Goal: Use online tool/utility: Utilize a website feature to perform a specific function

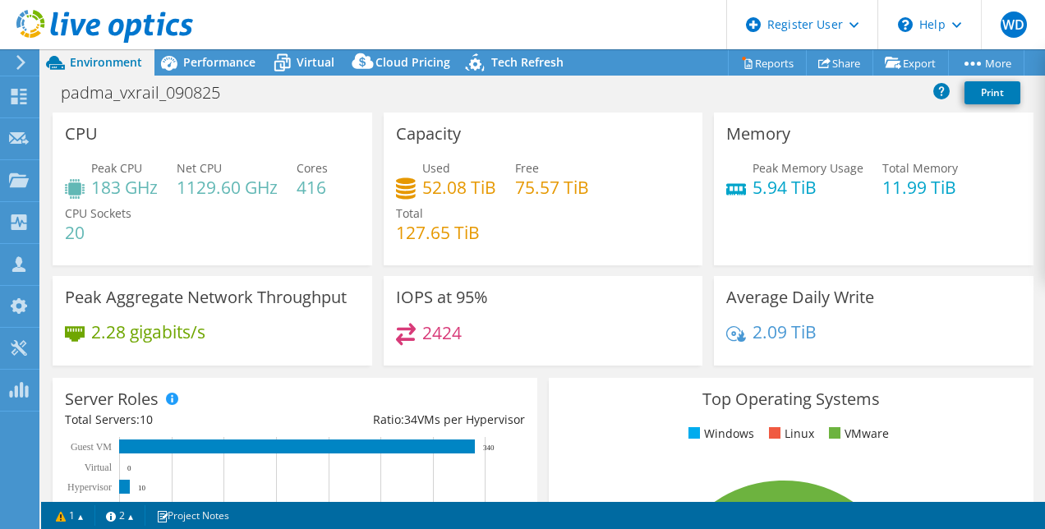
select select "USD"
click at [231, 65] on span "Performance" at bounding box center [219, 62] width 72 height 16
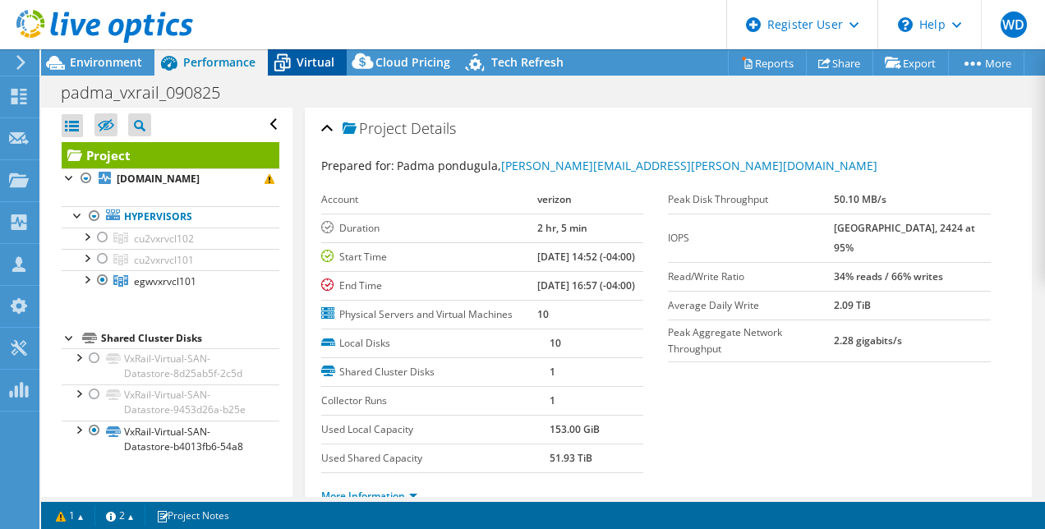
click at [322, 61] on span "Virtual" at bounding box center [316, 62] width 38 height 16
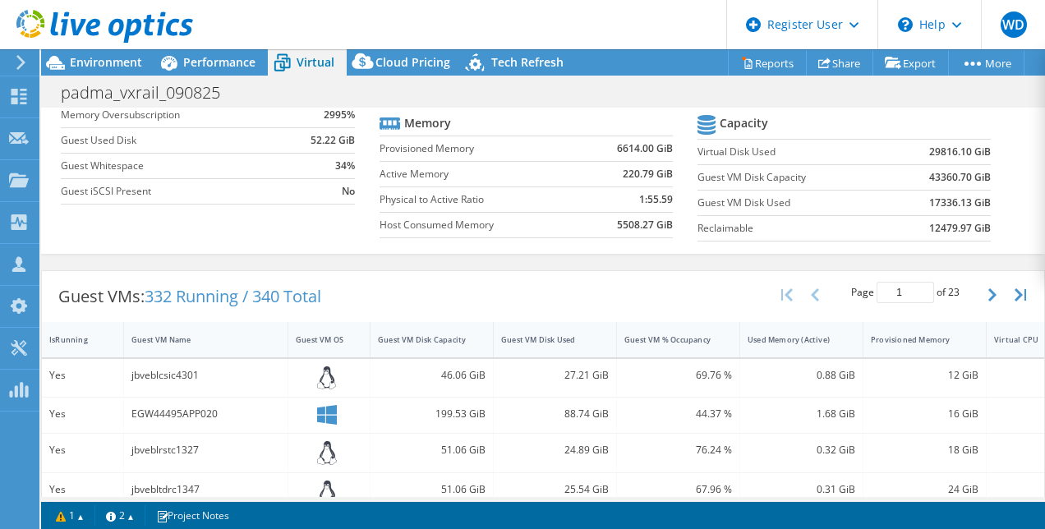
scroll to position [164, 0]
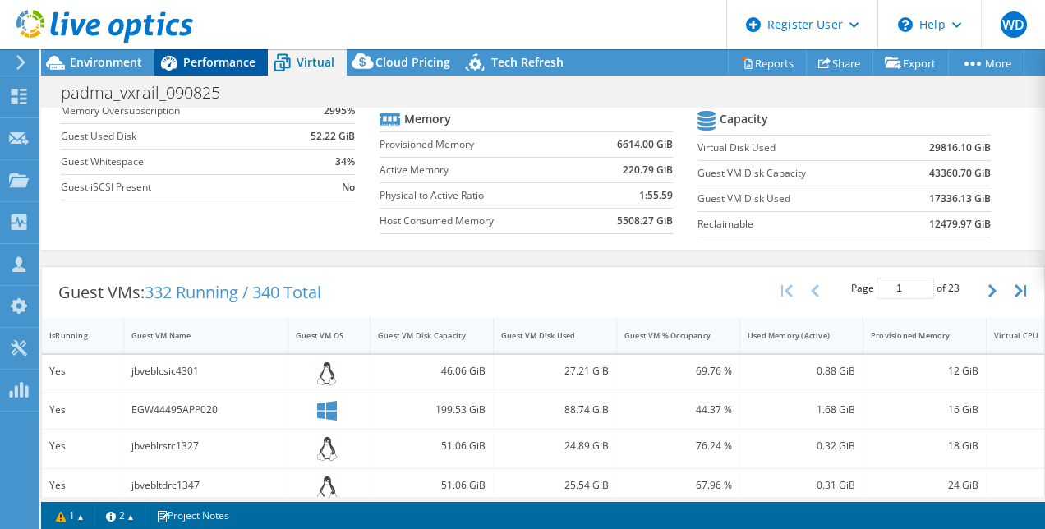
click at [233, 66] on span "Performance" at bounding box center [219, 62] width 72 height 16
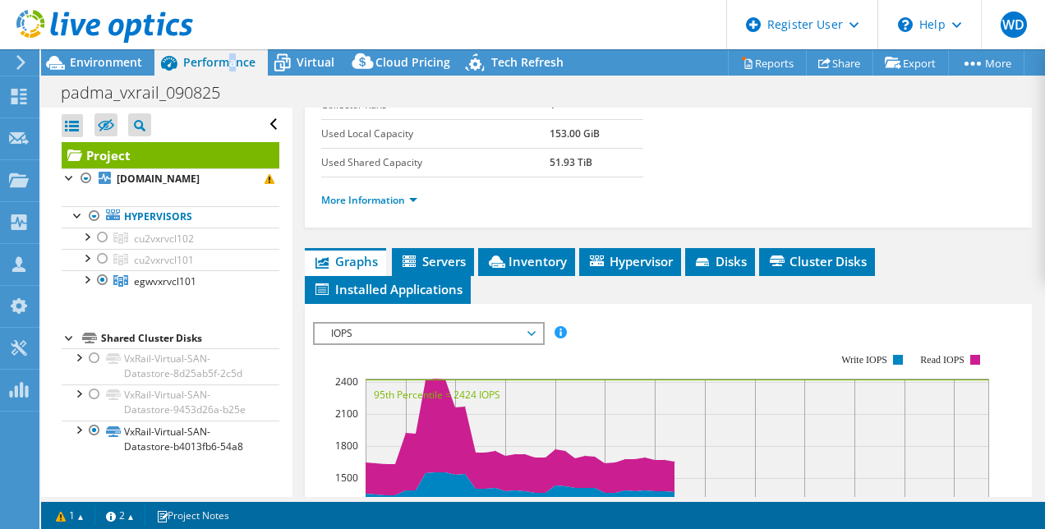
scroll to position [329, 0]
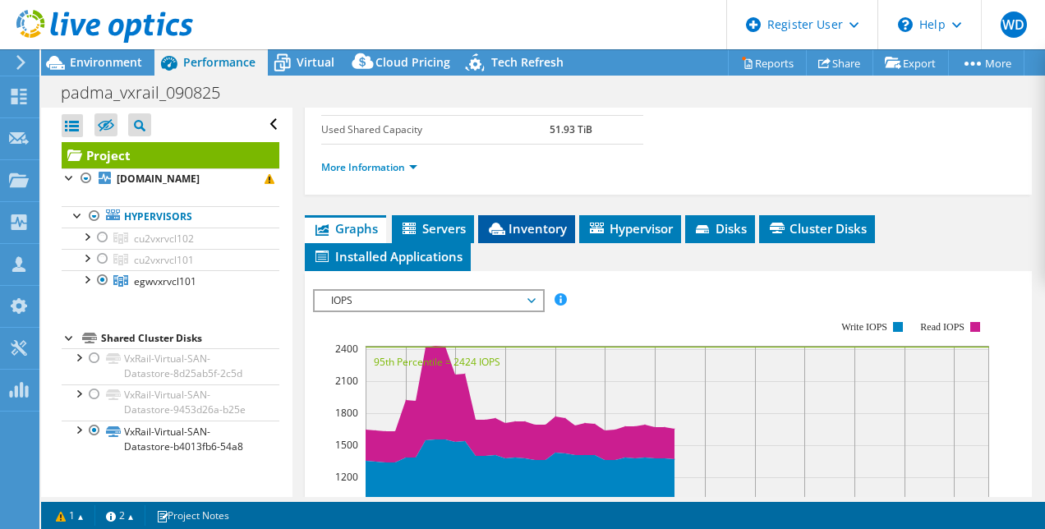
click at [519, 237] on span "Inventory" at bounding box center [527, 228] width 81 height 16
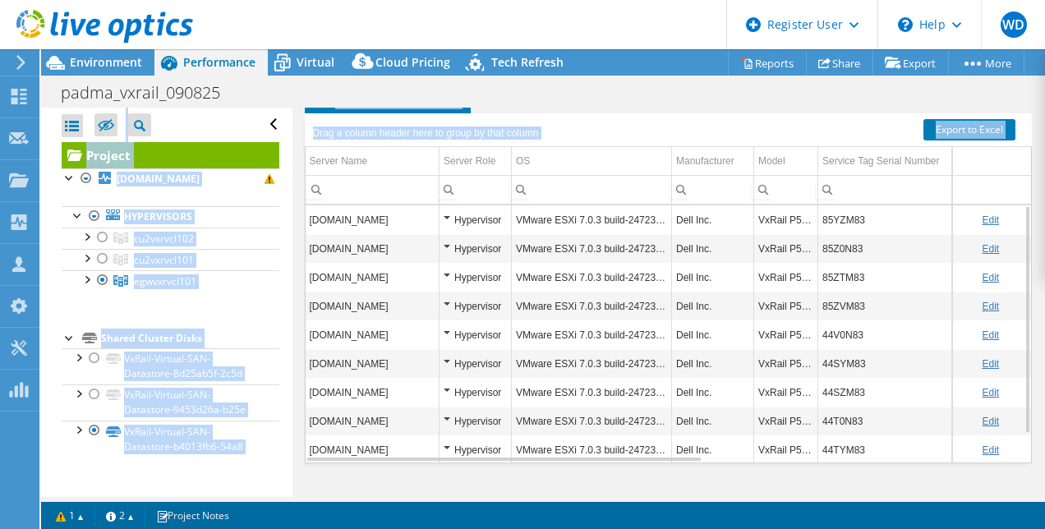
scroll to position [535, 0]
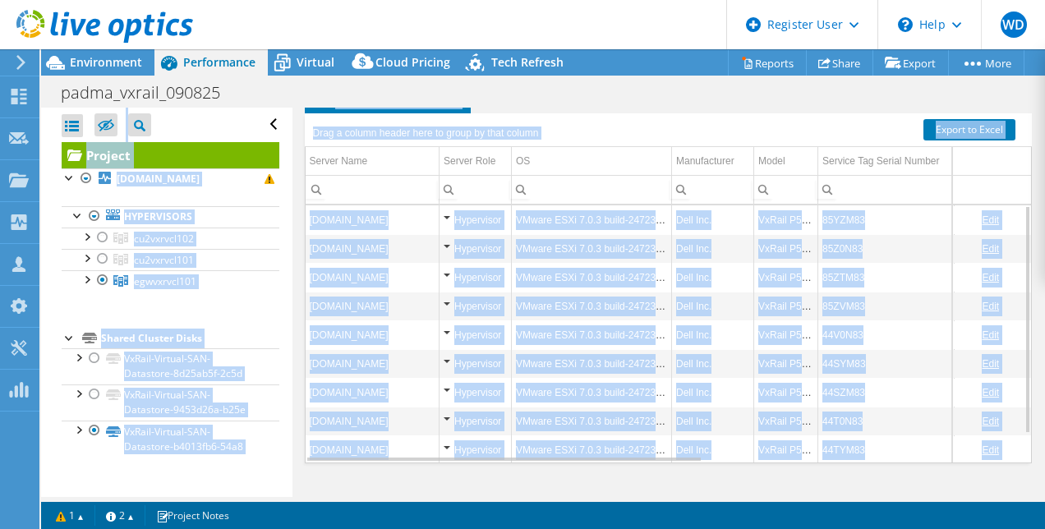
drag, startPoint x: 662, startPoint y: 501, endPoint x: 761, endPoint y: 511, distance: 100.0
click at [761, 511] on div "This project has been archived. No changes can be made, and graphs and summary …" at bounding box center [543, 289] width 1004 height 480
drag, startPoint x: 761, startPoint y: 511, endPoint x: 671, endPoint y: 475, distance: 97.4
click at [671, 475] on div "Project Details Prepared for: Padma pondugula, padmavathi.pondugula@verizon.com…" at bounding box center [669, 59] width 753 height 876
click at [715, 122] on div "Drag a column header here to group by that column" at bounding box center [669, 123] width 728 height 21
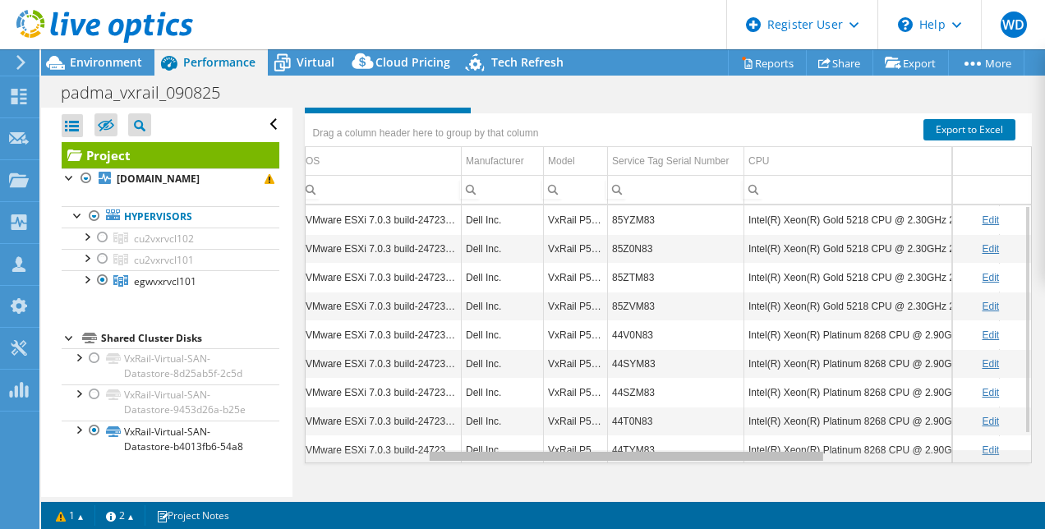
scroll to position [0, 0]
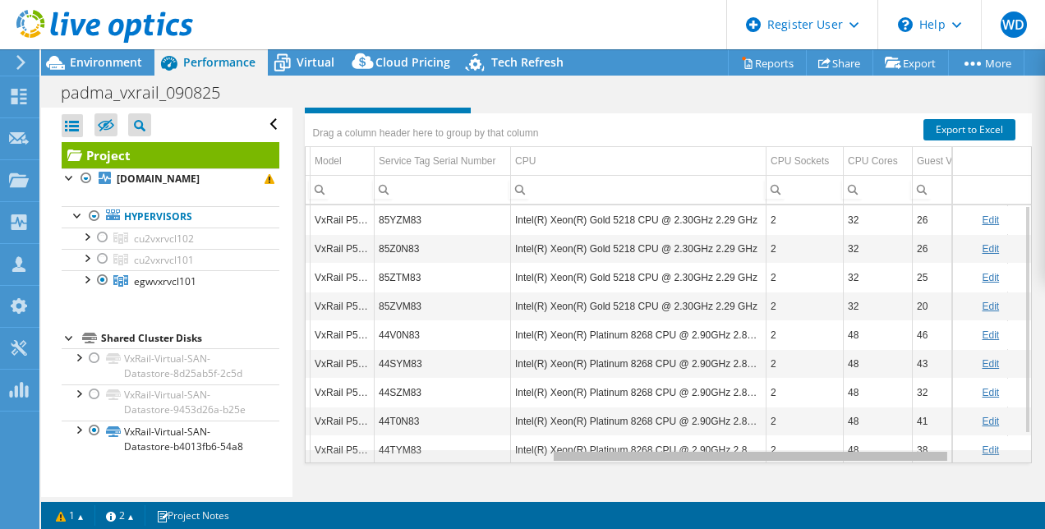
drag, startPoint x: 603, startPoint y: 457, endPoint x: 855, endPoint y: 501, distance: 255.4
click at [855, 501] on body "WD Dell User William Ducker William.Ducker@dell.com Dell My Profile Log Out \n …" at bounding box center [522, 264] width 1045 height 529
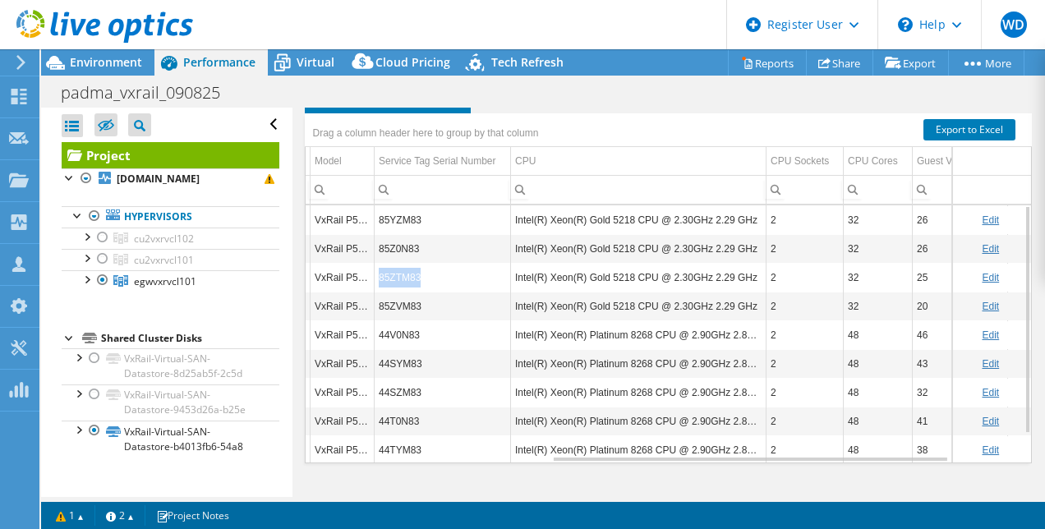
drag, startPoint x: 422, startPoint y: 274, endPoint x: 371, endPoint y: 276, distance: 51.0
click at [371, 276] on tr "egwvxr101ah.ibx.jetblue.com Hypervisor VMware ESXi 7.0.3 build-24723872 Dell In…" at bounding box center [504, 277] width 1285 height 29
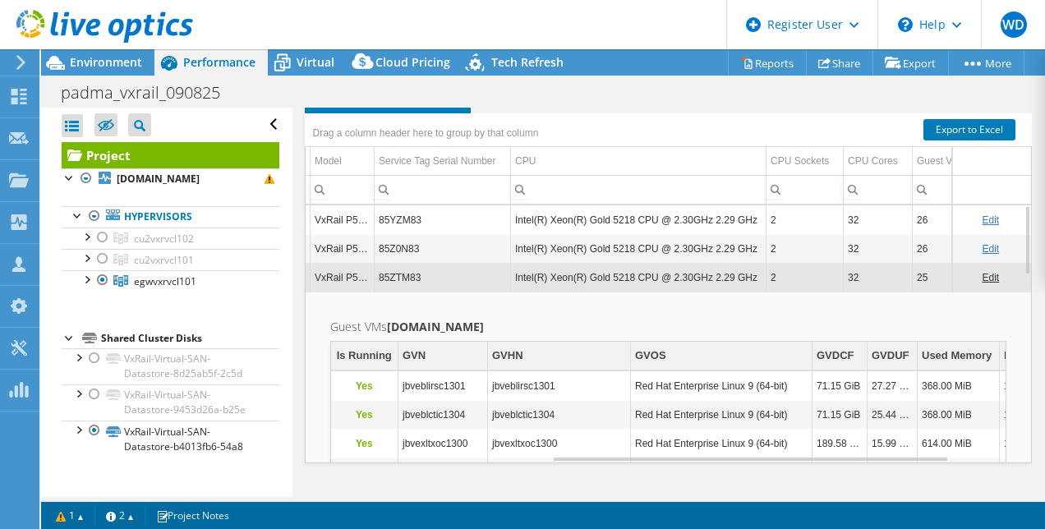
drag, startPoint x: 388, startPoint y: 278, endPoint x: 745, endPoint y: 324, distance: 359.6
click at [745, 324] on h2 "Guest VMs egwvxr101ah.ibx.jetblue.com" at bounding box center [668, 327] width 677 height 20
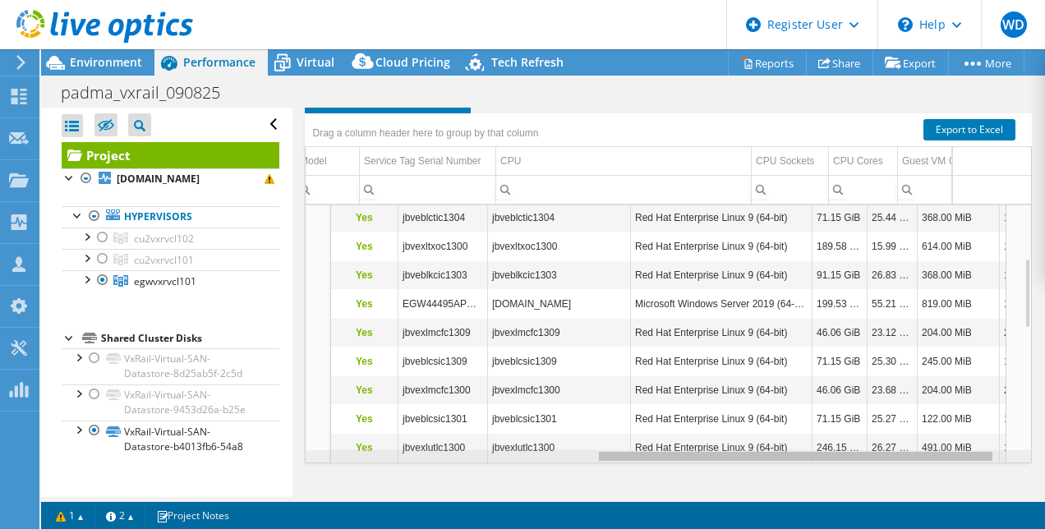
scroll to position [0, 257]
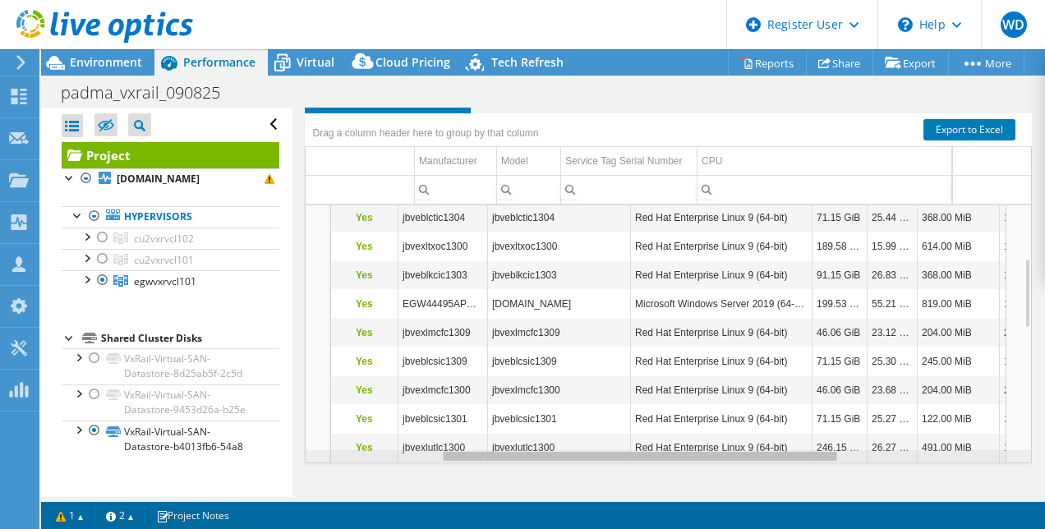
drag, startPoint x: 643, startPoint y: 459, endPoint x: 549, endPoint y: 454, distance: 93.8
click at [549, 454] on body "WD Dell User William Ducker William.Ducker@dell.com Dell My Profile Log Out \n …" at bounding box center [522, 264] width 1045 height 529
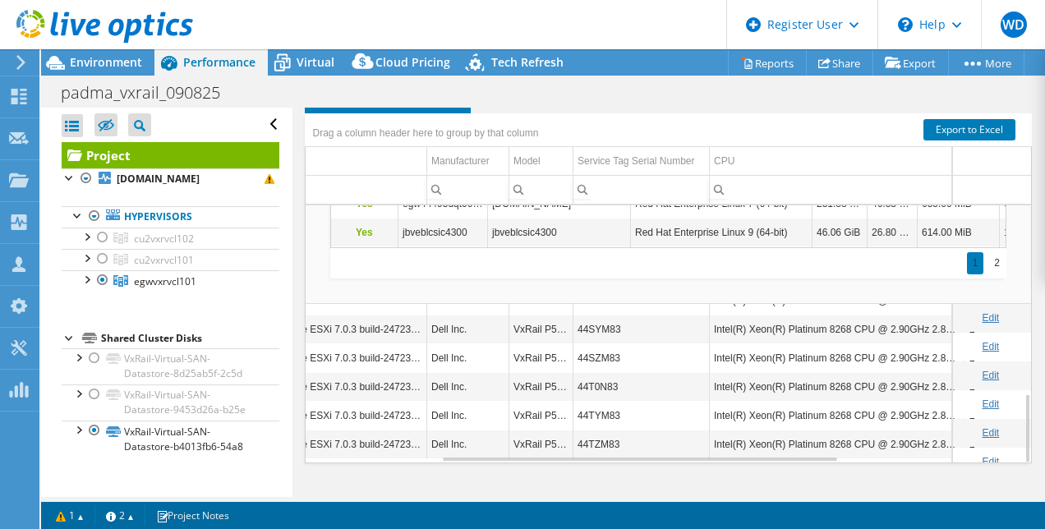
scroll to position [535, 0]
drag, startPoint x: 1011, startPoint y: 415, endPoint x: 1011, endPoint y: 399, distance: 16.4
click at [1011, 399] on tbody "Edit Edit Edit Guest VMs egwvxr101ah.ibx.jetblue.com Is Running GVN GVHN GVOS G…" at bounding box center [669, 5] width 727 height 1000
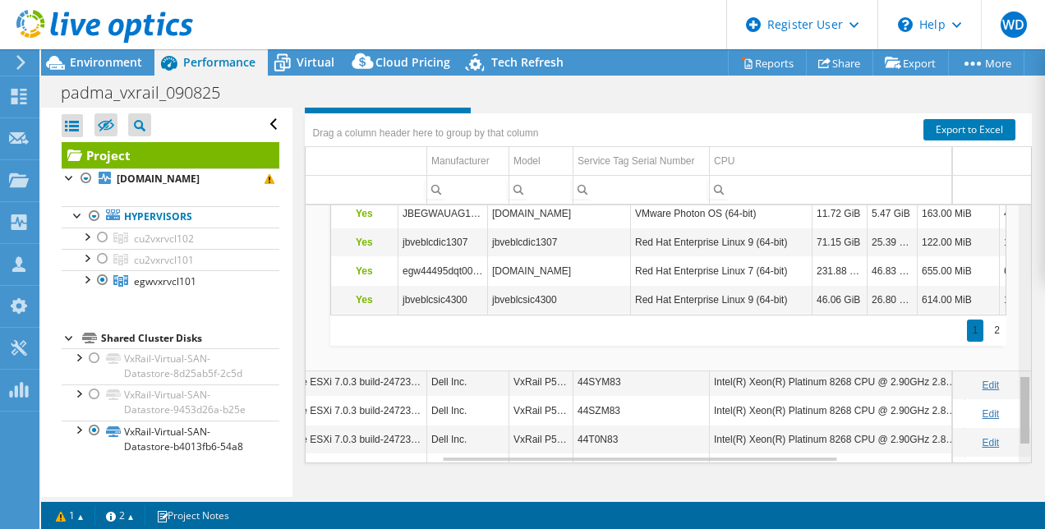
scroll to position [700, 245]
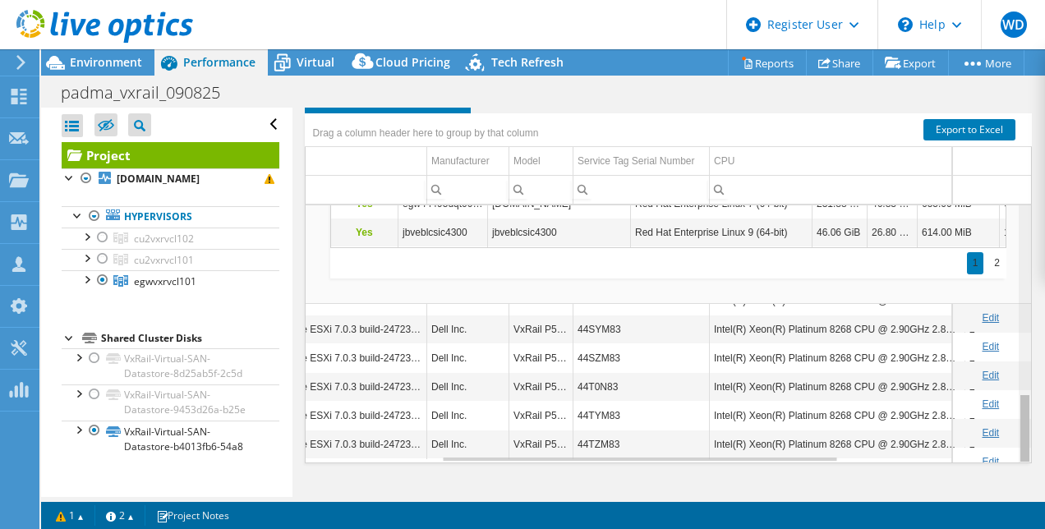
drag, startPoint x: 1011, startPoint y: 399, endPoint x: 647, endPoint y: 447, distance: 367.3
click at [1008, 449] on body "WD Dell User William Ducker William.Ducker@dell.com Dell My Profile Log Out \n …" at bounding box center [522, 264] width 1045 height 529
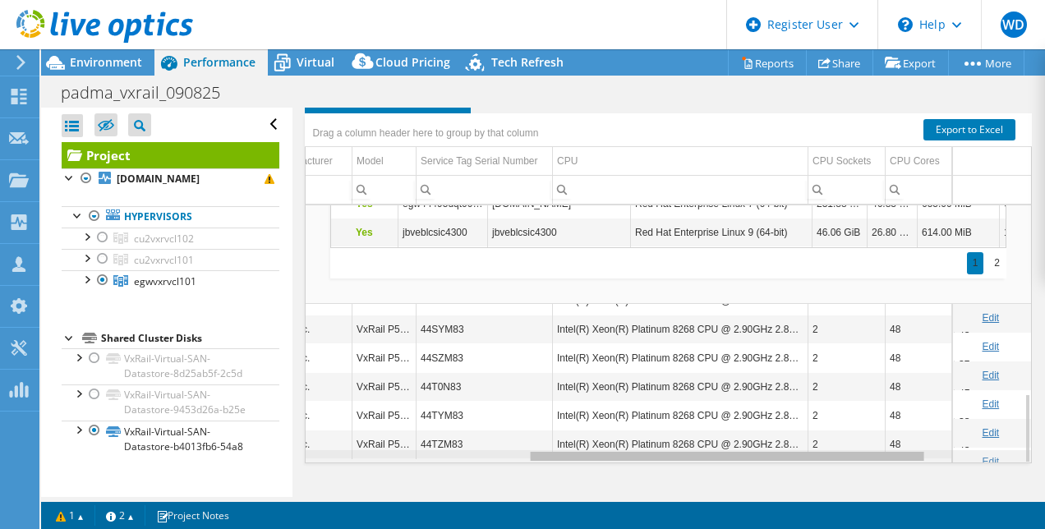
scroll to position [0, 408]
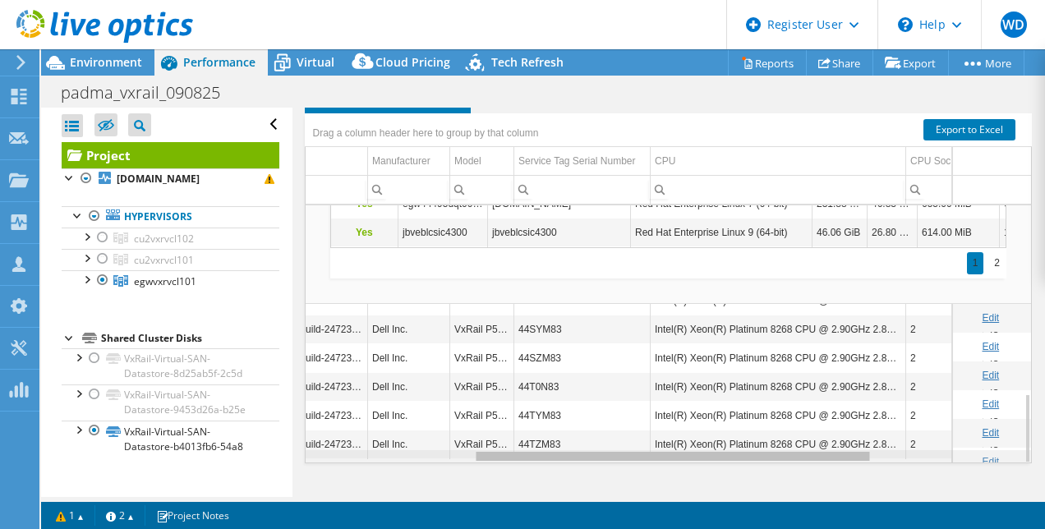
drag, startPoint x: 664, startPoint y: 453, endPoint x: 703, endPoint y: 475, distance: 45.3
click at [703, 475] on body "WD Dell User William Ducker William.Ducker@dell.com Dell My Profile Log Out \n …" at bounding box center [522, 264] width 1045 height 529
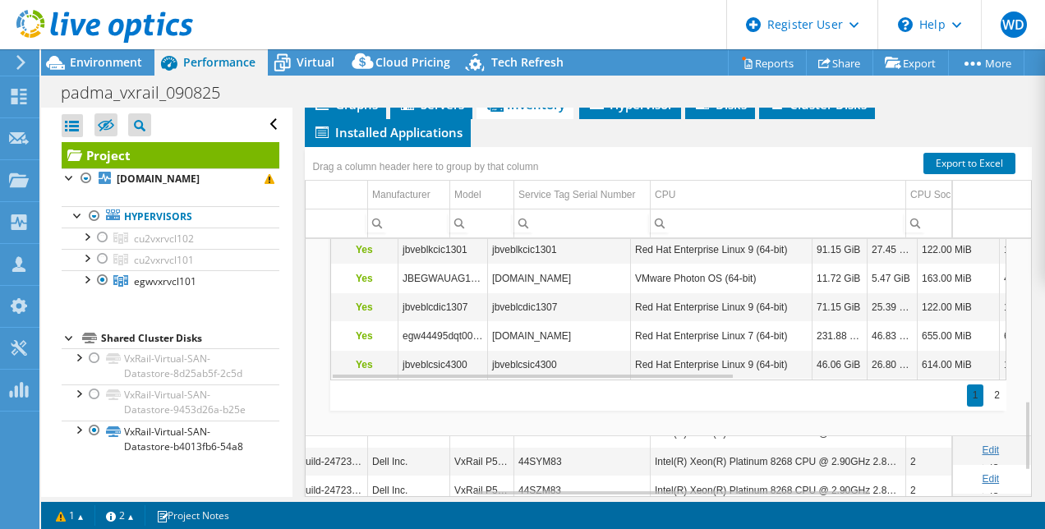
scroll to position [700, 304]
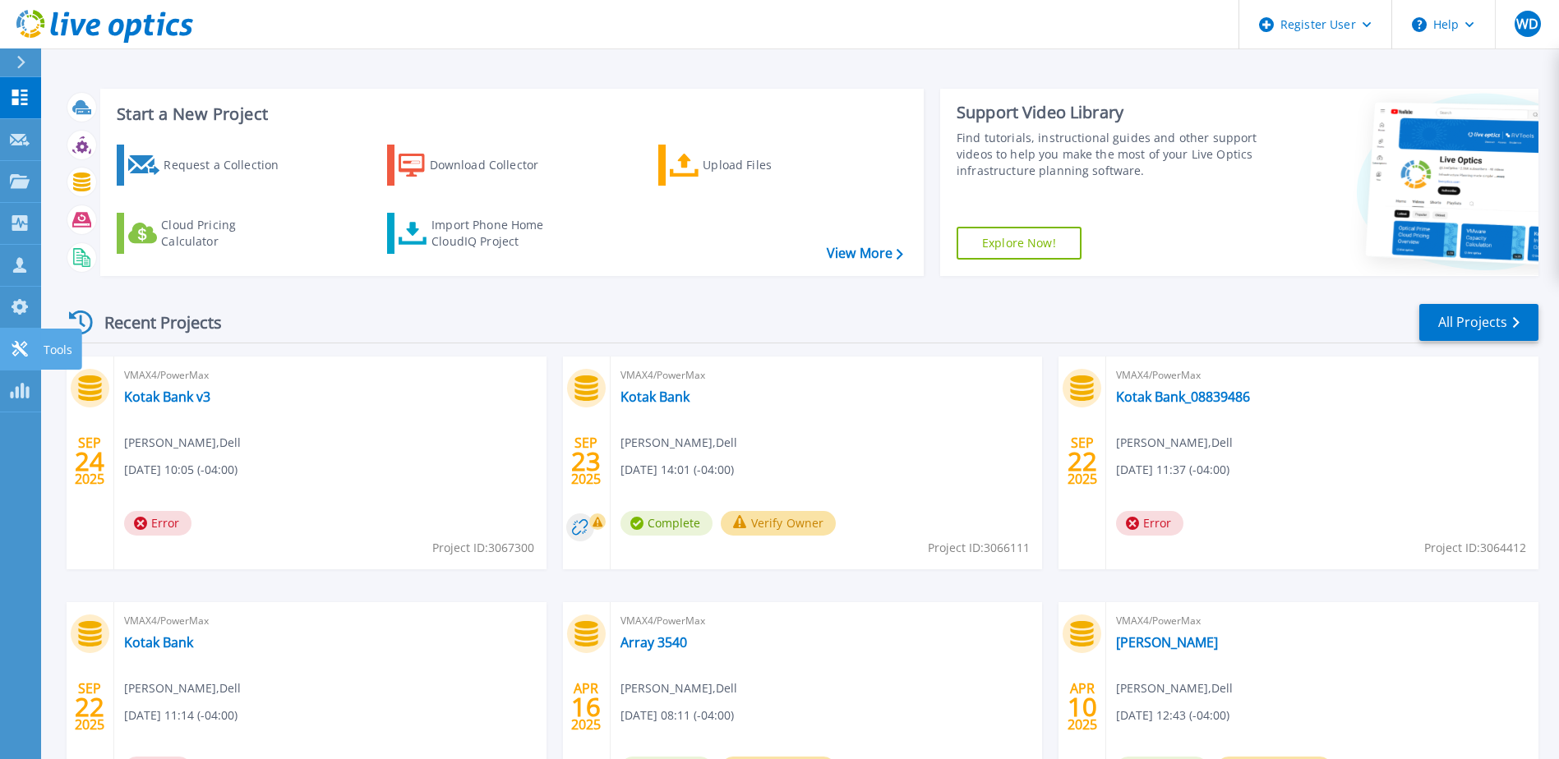
click at [15, 356] on icon at bounding box center [20, 349] width 16 height 16
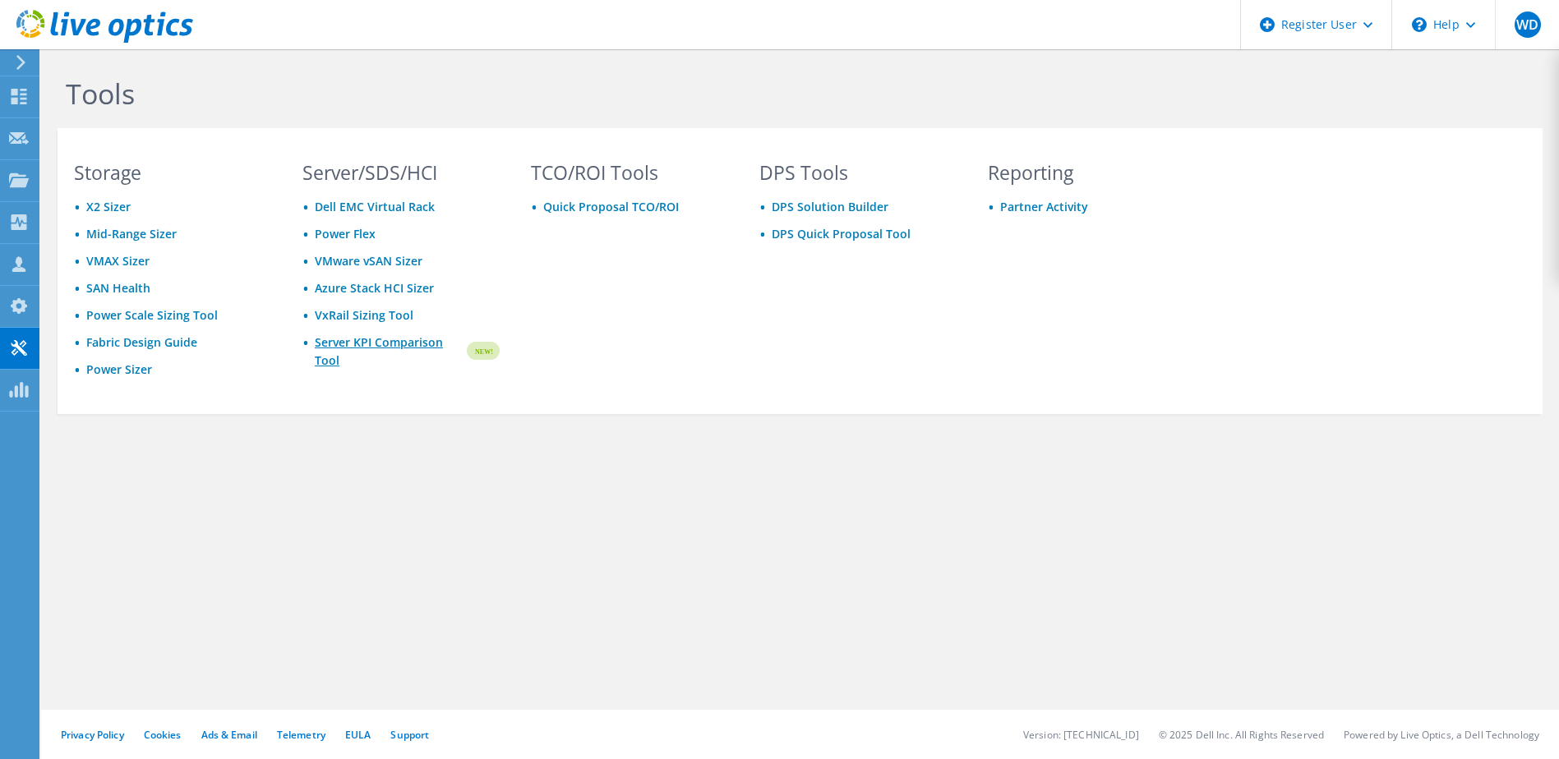
click at [353, 346] on link "Server KPI Comparison Tool" at bounding box center [390, 352] width 150 height 36
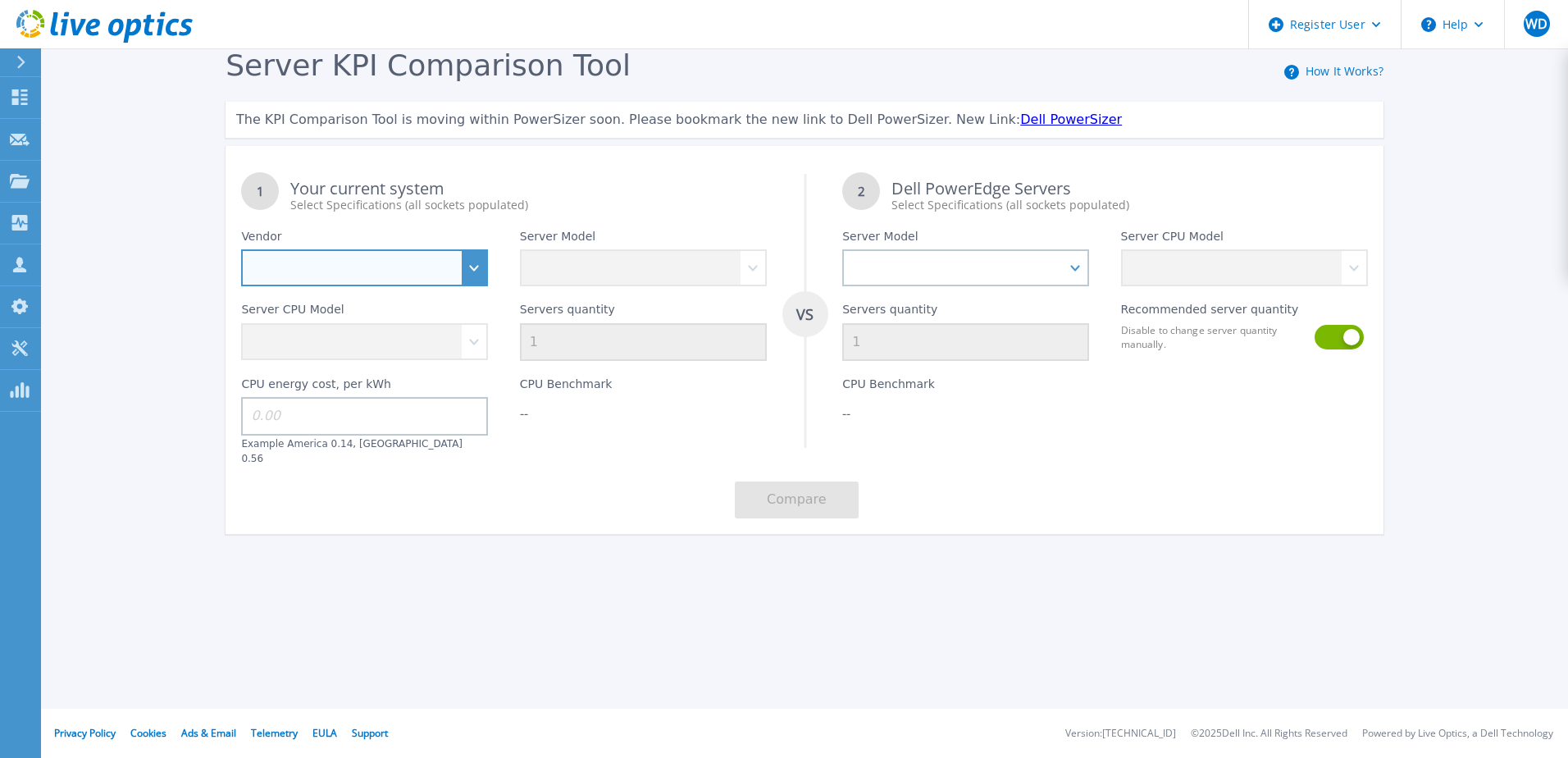
click at [465, 276] on select "Dell HPE Lenovo Supermicro" at bounding box center [364, 268] width 247 height 37
select select "Dell"
click at [242, 251] on select "Dell HPE Lenovo Supermicro" at bounding box center [364, 268] width 247 height 37
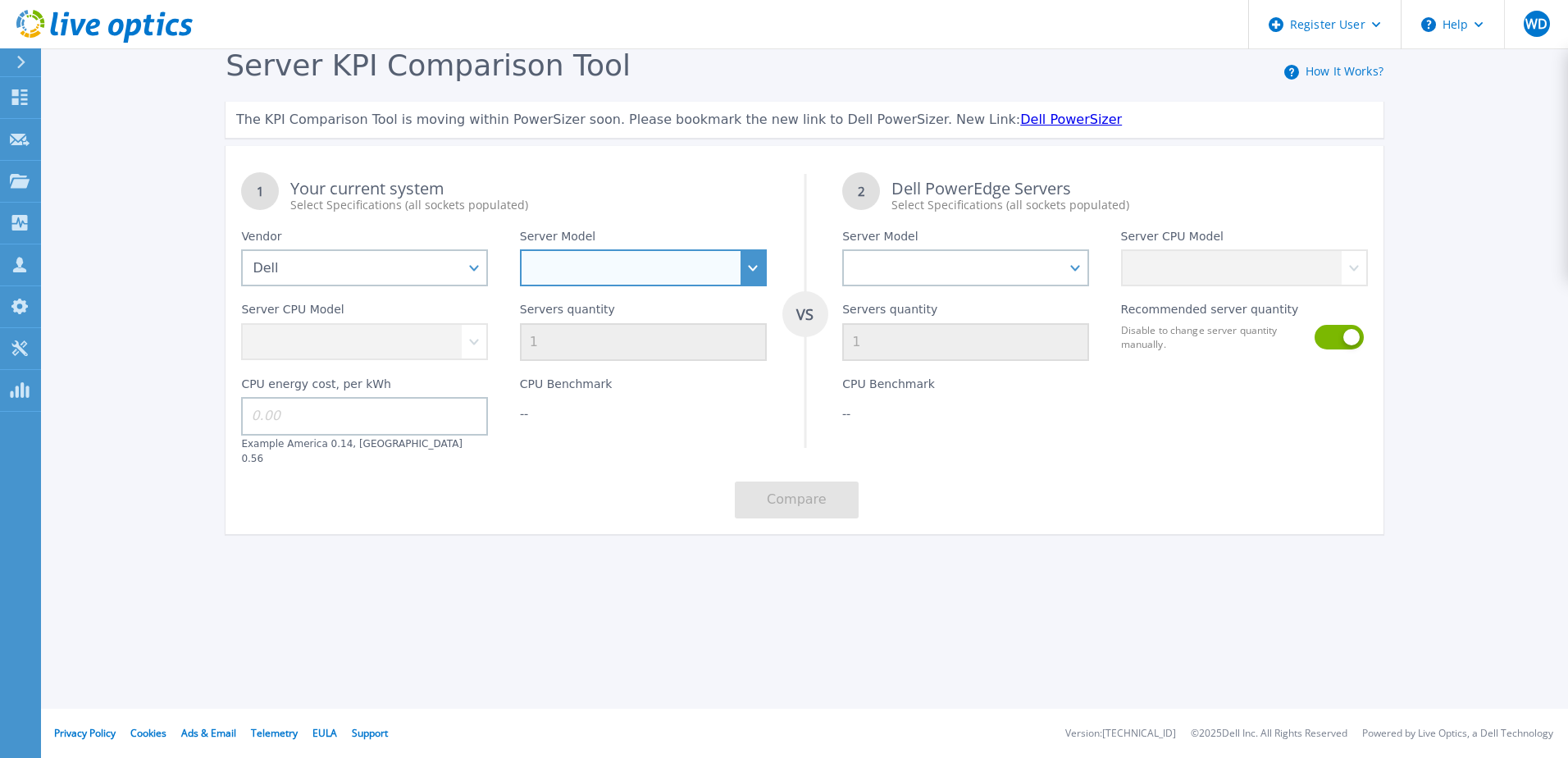
click at [543, 265] on select "PowerEdge C6520 PowerEdge C6525 PowerEdge HS5610 PowerEdge HS5620 PowerEdge R24…" at bounding box center [643, 268] width 247 height 37
select select "PowerEdge R660"
click at [520, 251] on select "PowerEdge C6520 PowerEdge C6525 PowerEdge HS5610 PowerEdge HS5620 PowerEdge R24…" at bounding box center [643, 268] width 247 height 37
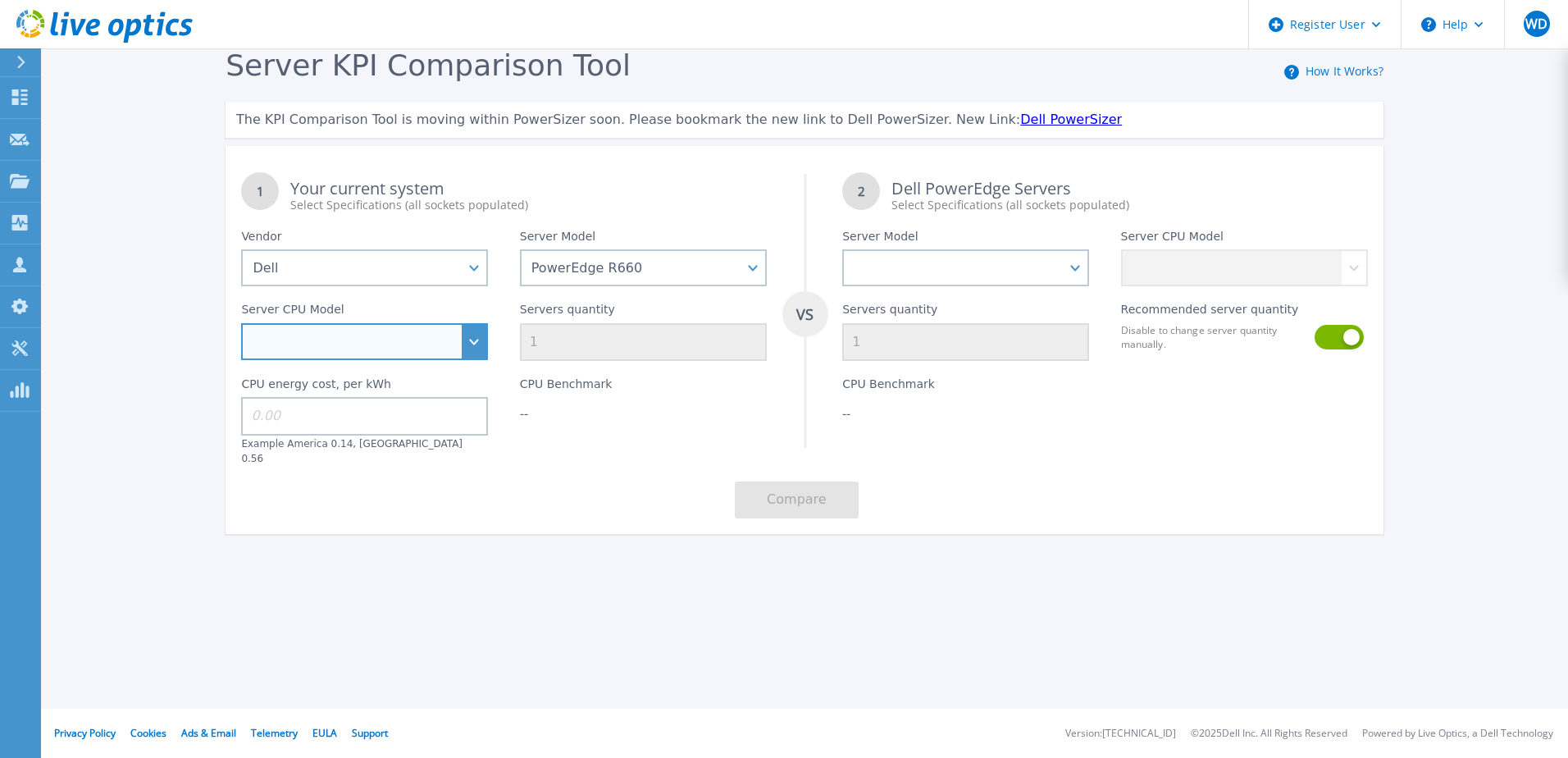
click at [478, 339] on select "Intel Xeon Gold 6414U 2GHz Intel Xeon Gold 6430 2.1GHz Intel Xeon Gold 6454S 2.…" at bounding box center [364, 342] width 247 height 37
select select "336939"
click at [242, 325] on select "Intel Xeon Gold 6414U 2GHz Intel Xeon Gold 6430 2.1GHz Intel Xeon Gold 6454S 2.…" at bounding box center [364, 342] width 247 height 37
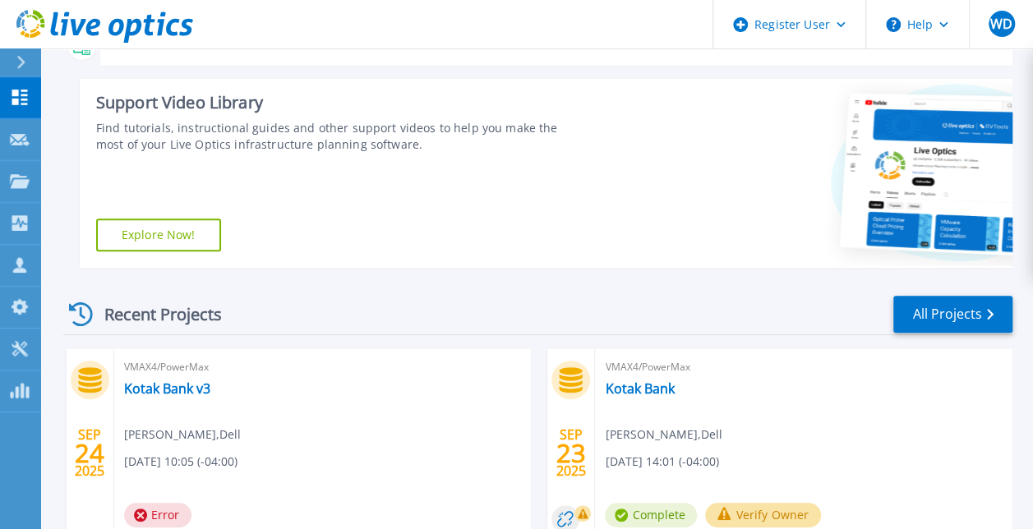
scroll to position [329, 0]
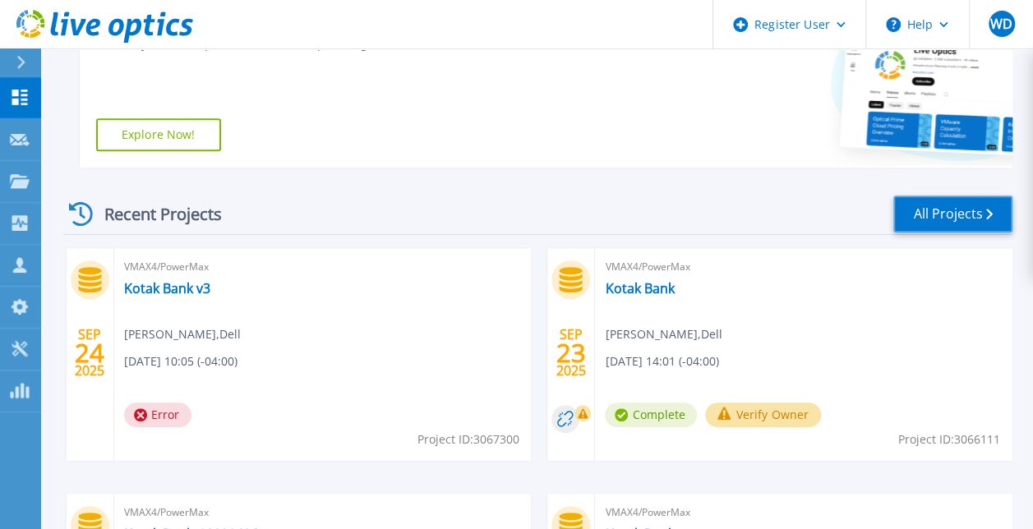
click at [908, 220] on link "All Projects" at bounding box center [952, 214] width 119 height 37
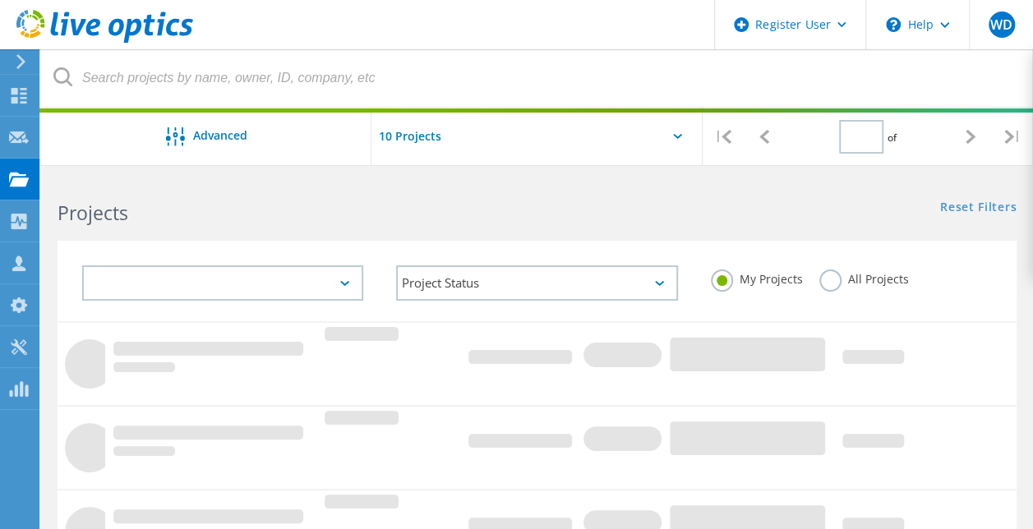
type input "1"
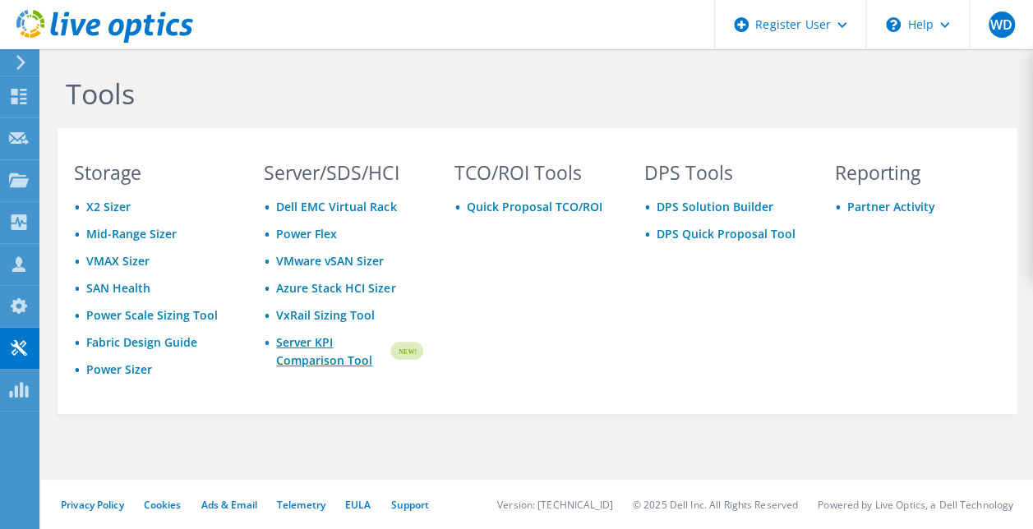
click at [298, 342] on link "Server KPI Comparison Tool" at bounding box center [331, 352] width 111 height 36
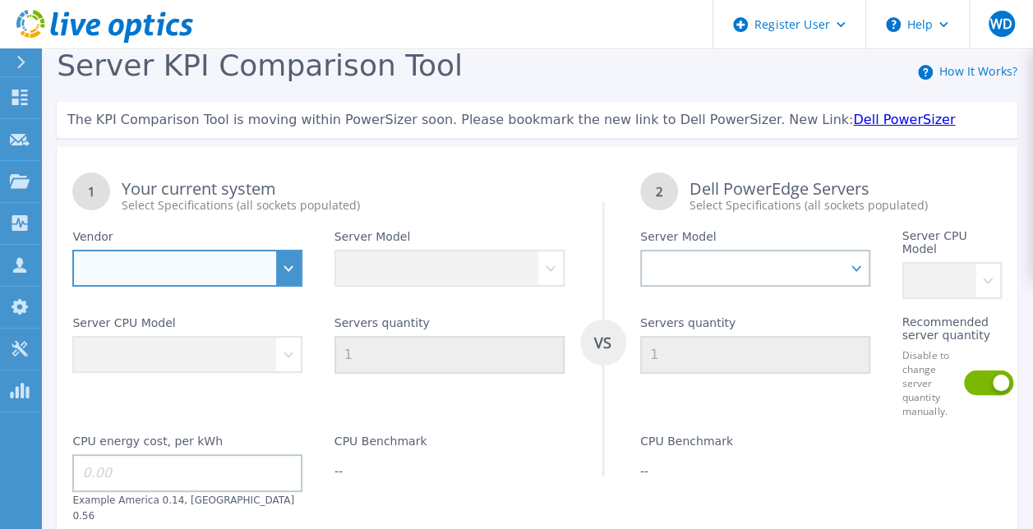
click at [281, 265] on select "Dell HPE Lenovo Supermicro" at bounding box center [187, 268] width 230 height 37
select select "Dell"
click at [72, 250] on select "Dell HPE Lenovo Supermicro" at bounding box center [187, 268] width 230 height 37
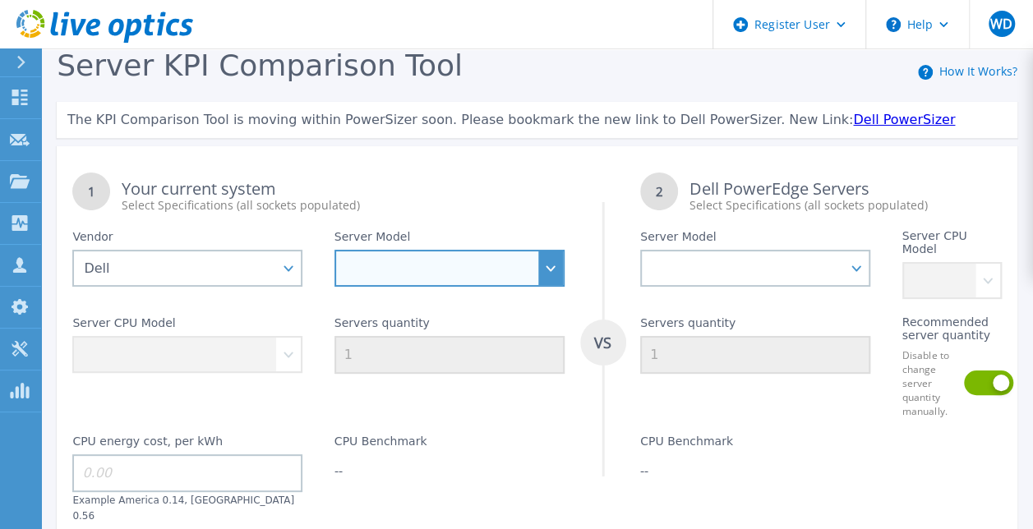
click at [394, 278] on select "PowerEdge C6520 PowerEdge C6525 PowerEdge HS5610 PowerEdge HS5620 PowerEdge R24…" at bounding box center [449, 268] width 230 height 37
select select "PowerEdge R660"
click at [334, 250] on select "PowerEdge C6520 PowerEdge C6525 PowerEdge HS5610 PowerEdge HS5620 PowerEdge R24…" at bounding box center [449, 268] width 230 height 37
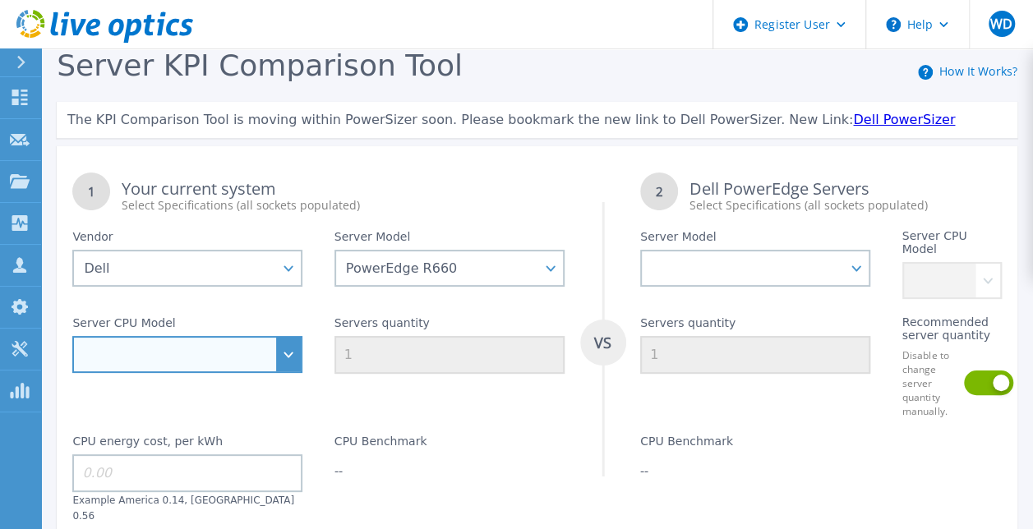
click at [291, 357] on select "Intel Xeon Gold 6414U 2GHz Intel Xeon Gold 6430 2.1GHz Intel Xeon Gold 6454S 2.…" at bounding box center [187, 354] width 230 height 37
select select "336939"
click at [72, 336] on select "Intel Xeon Gold 6414U 2GHz Intel Xeon Gold 6430 2.1GHz Intel Xeon Gold 6454S 2.…" at bounding box center [187, 354] width 230 height 37
